Goal: Task Accomplishment & Management: Use online tool/utility

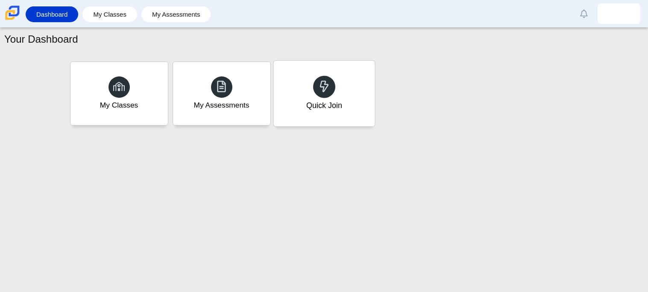
click at [327, 82] on icon at bounding box center [324, 86] width 12 height 12
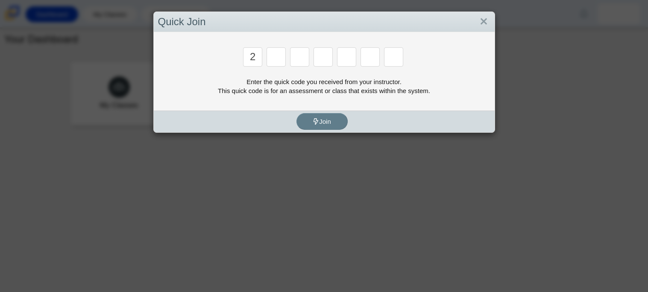
type input "2"
type input "c"
type input "u"
type input "p"
type input "s"
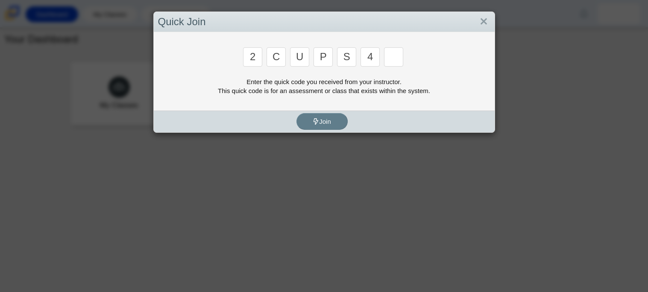
type input "4"
type input "a"
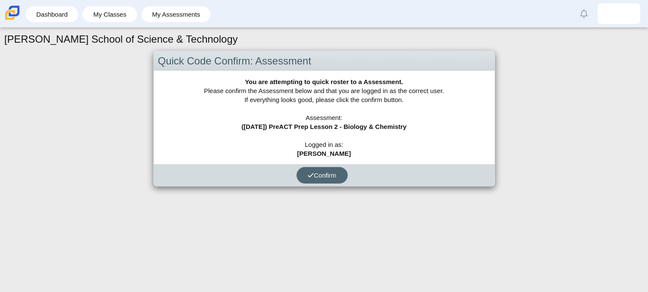
click at [321, 173] on span "Confirm" at bounding box center [321, 175] width 29 height 7
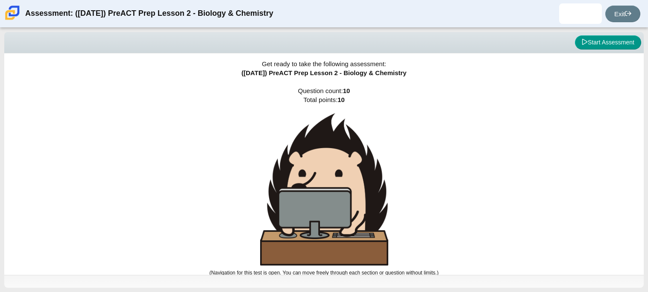
scroll to position [5, 0]
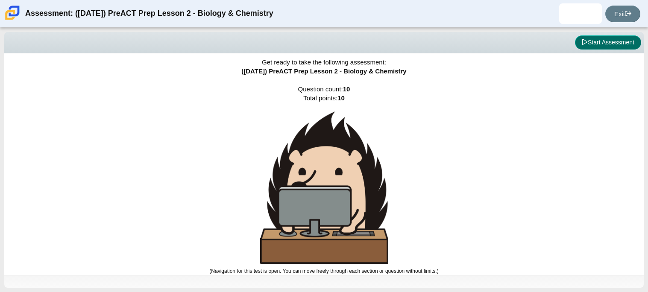
click at [604, 38] on button "Start Assessment" at bounding box center [608, 42] width 66 height 15
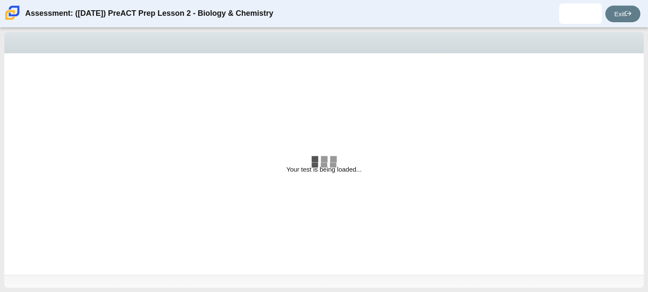
select select "88c27e0d-eae0-4ba9-ac20-9160ce6547ef"
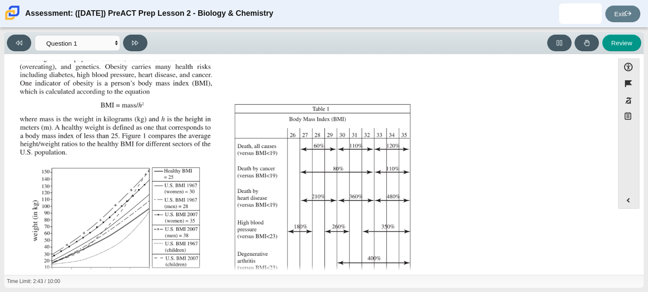
scroll to position [30, 0]
